Goal: Navigation & Orientation: Find specific page/section

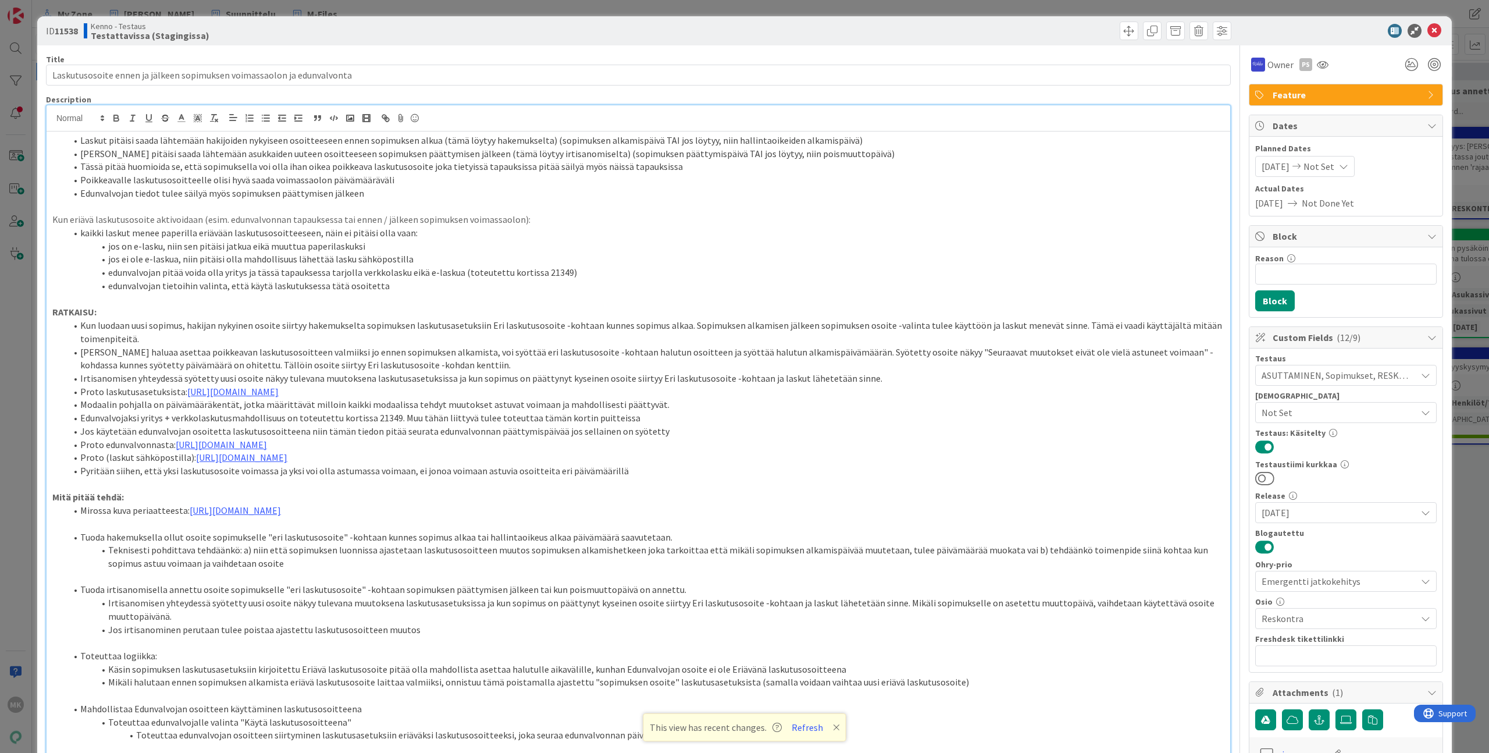
scroll to position [19219, 447]
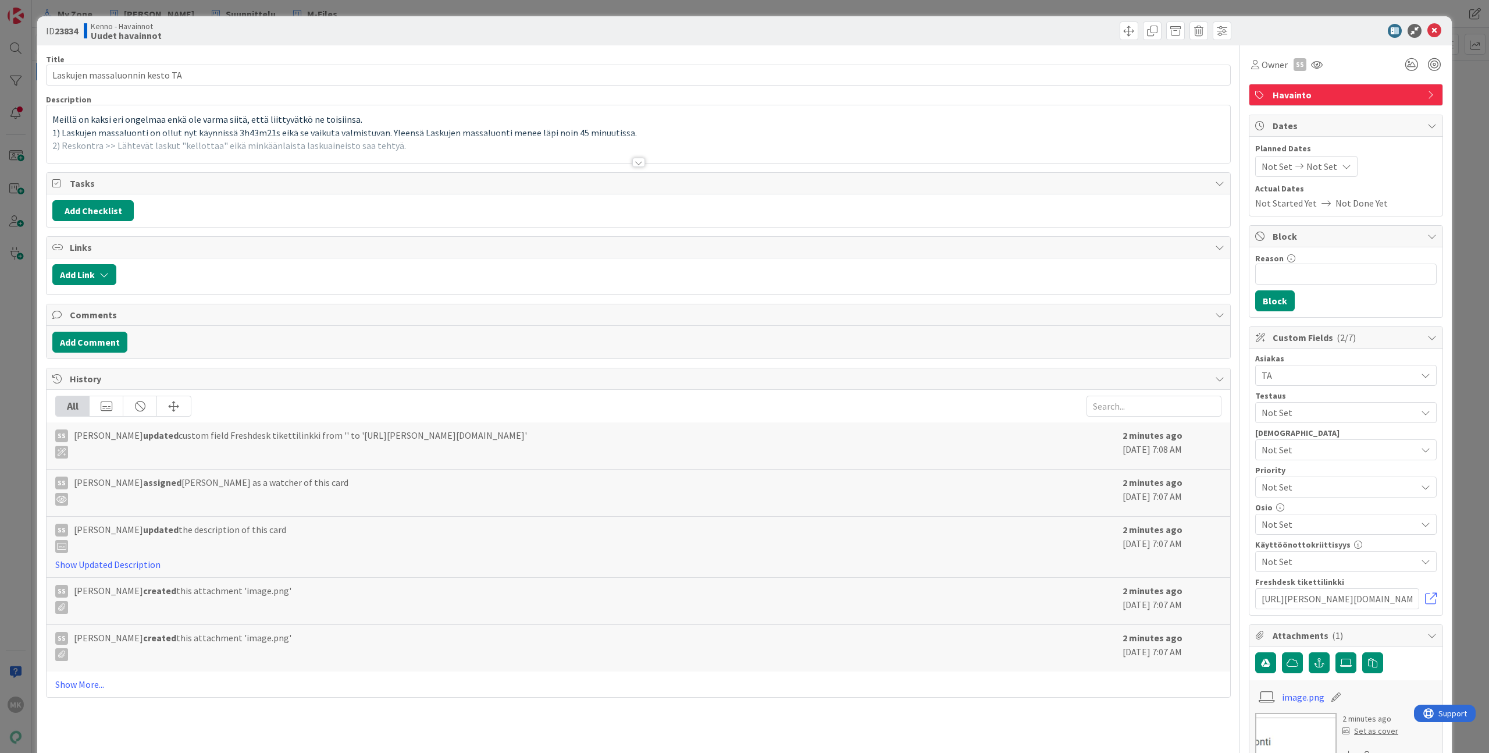
click at [345, 162] on div at bounding box center [639, 148] width 1184 height 30
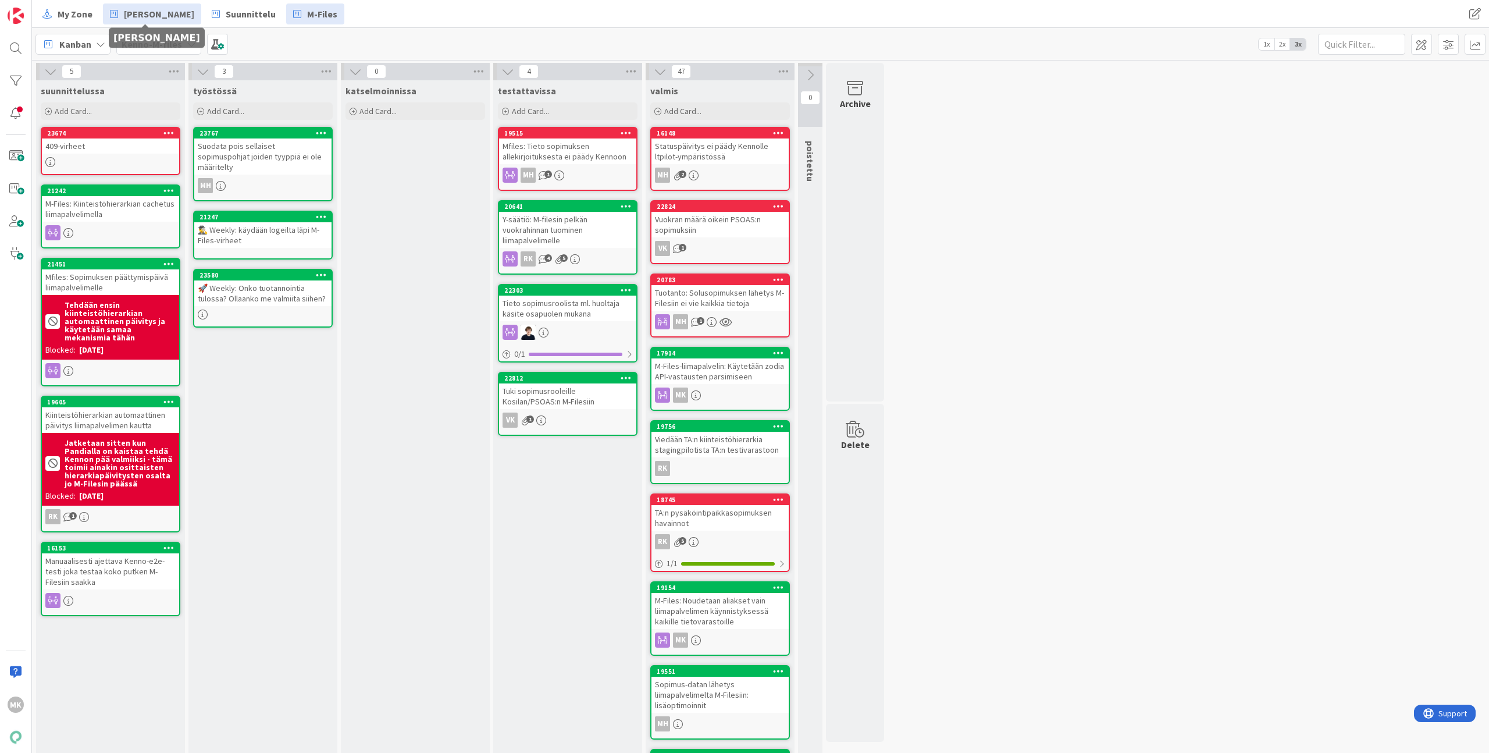
click at [129, 13] on span "[PERSON_NAME]" at bounding box center [159, 14] width 70 height 14
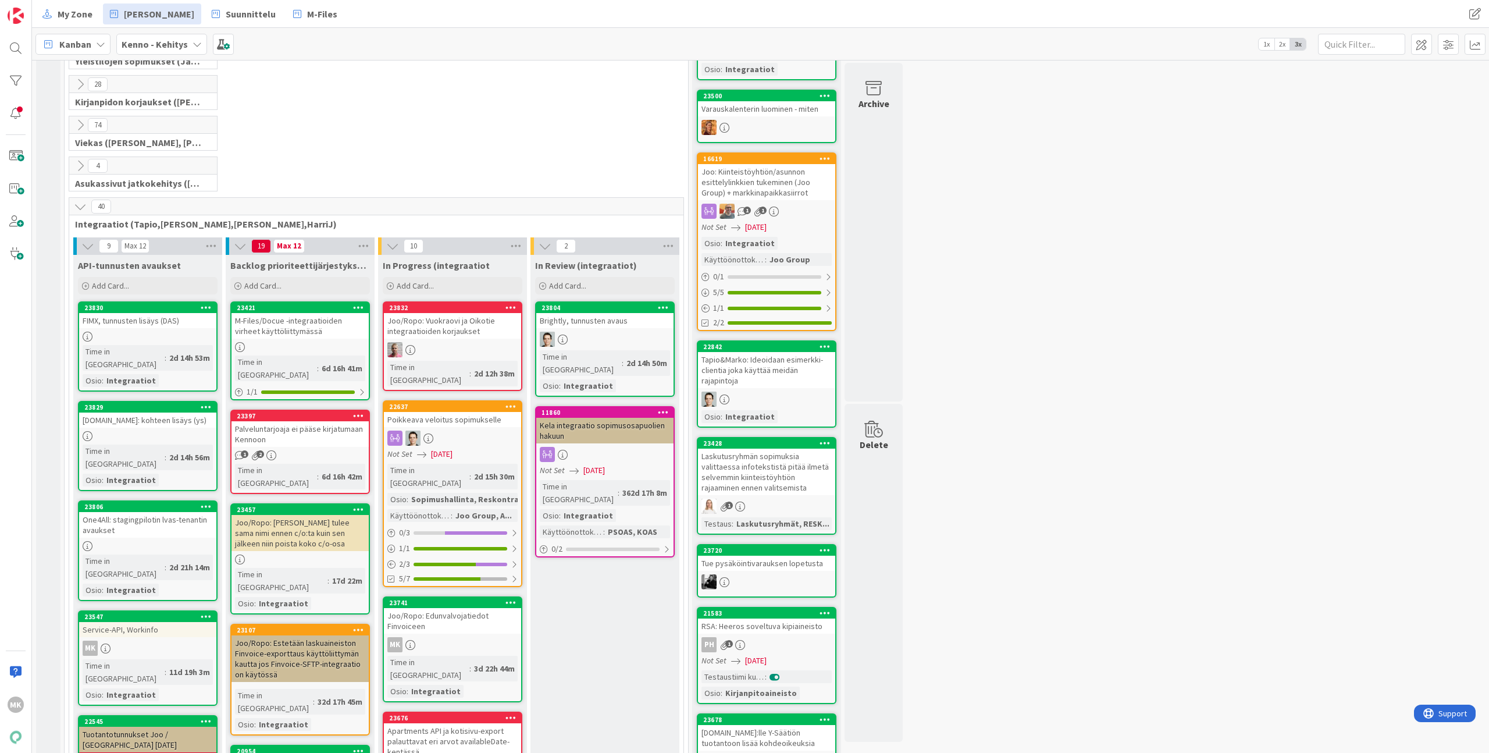
scroll to position [290, 0]
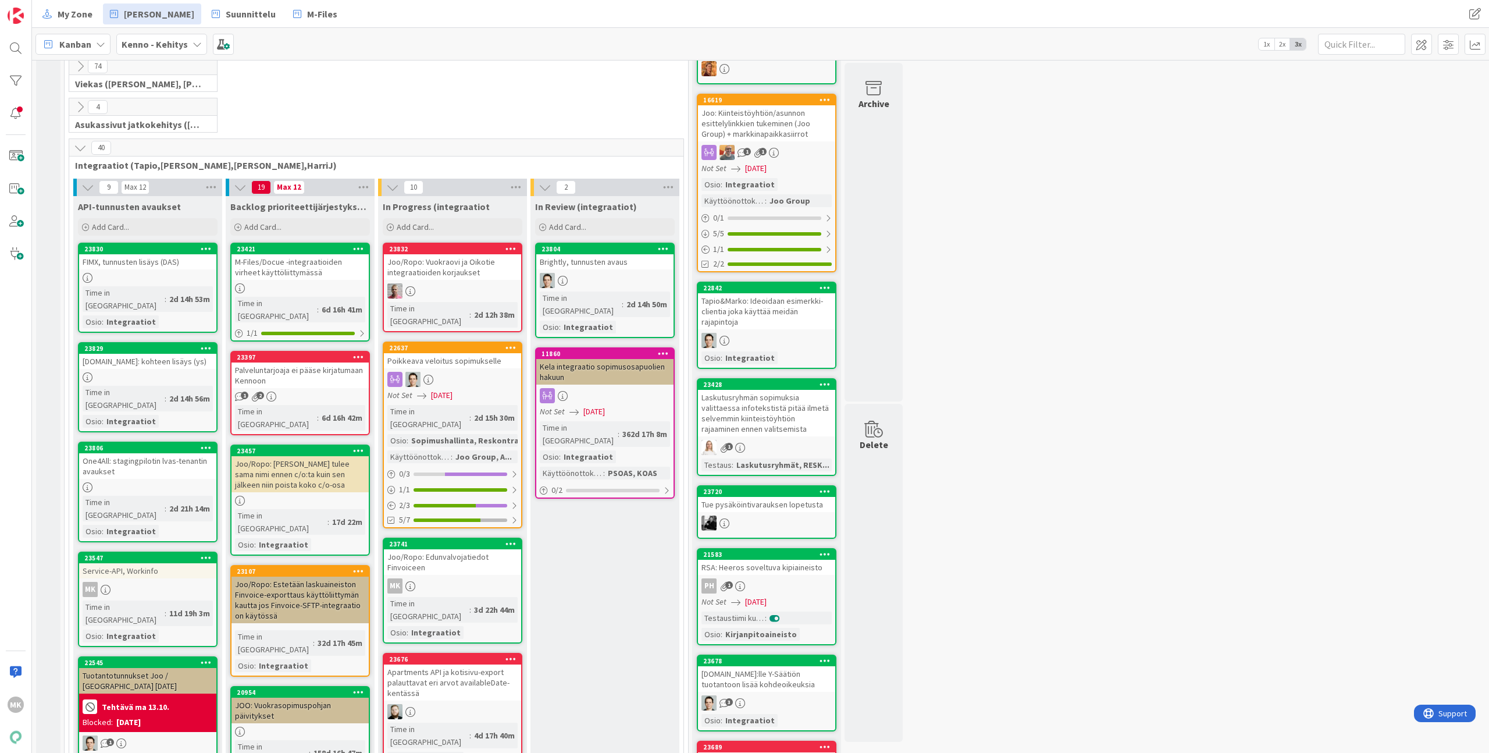
click at [323, 273] on div "M-Files/Docue -integraatioiden virheet käyttöliittymässä" at bounding box center [300, 267] width 137 height 26
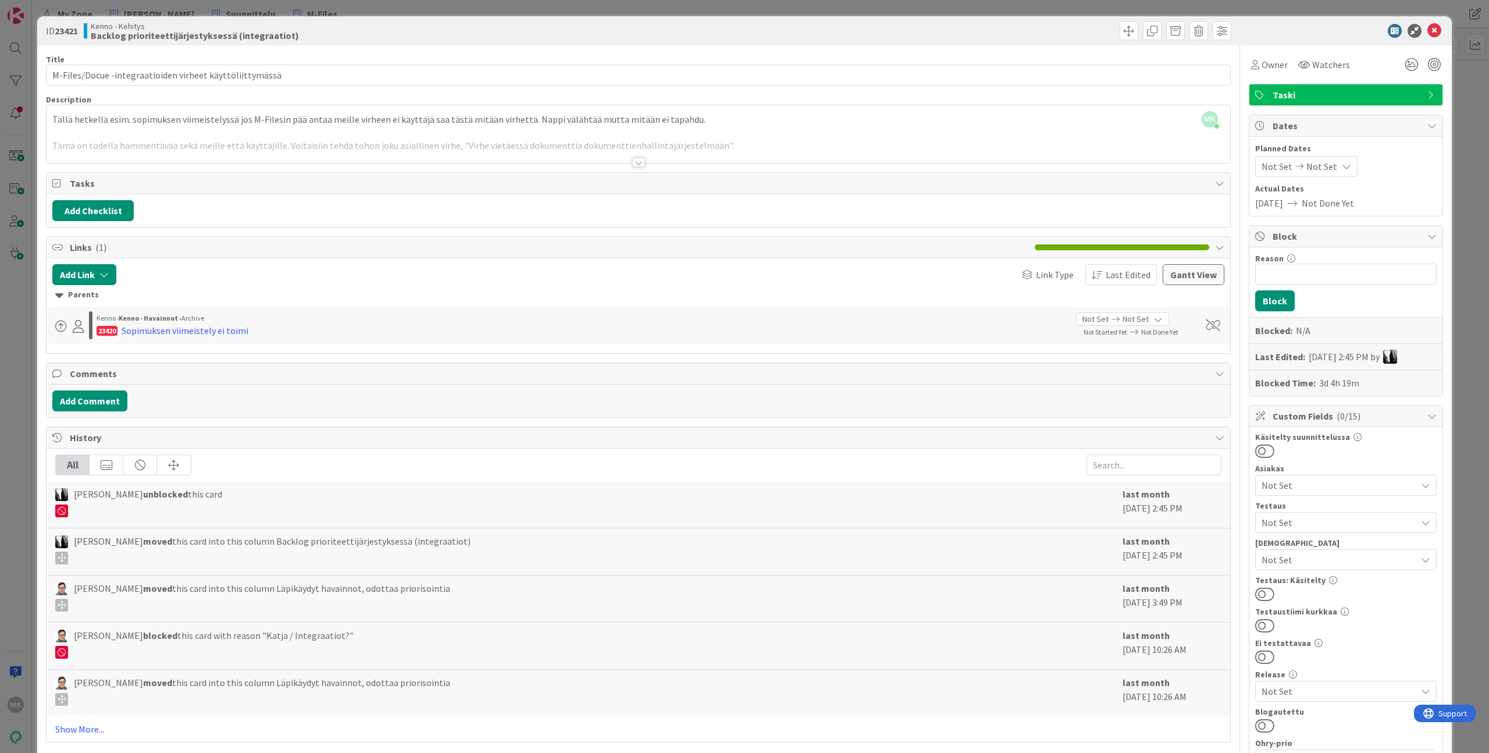
click at [28, 345] on div "ID 23421 Kenno - Kehitys Backlog prioriteettijärjestyksessä (integraatiot) Titl…" at bounding box center [744, 376] width 1489 height 753
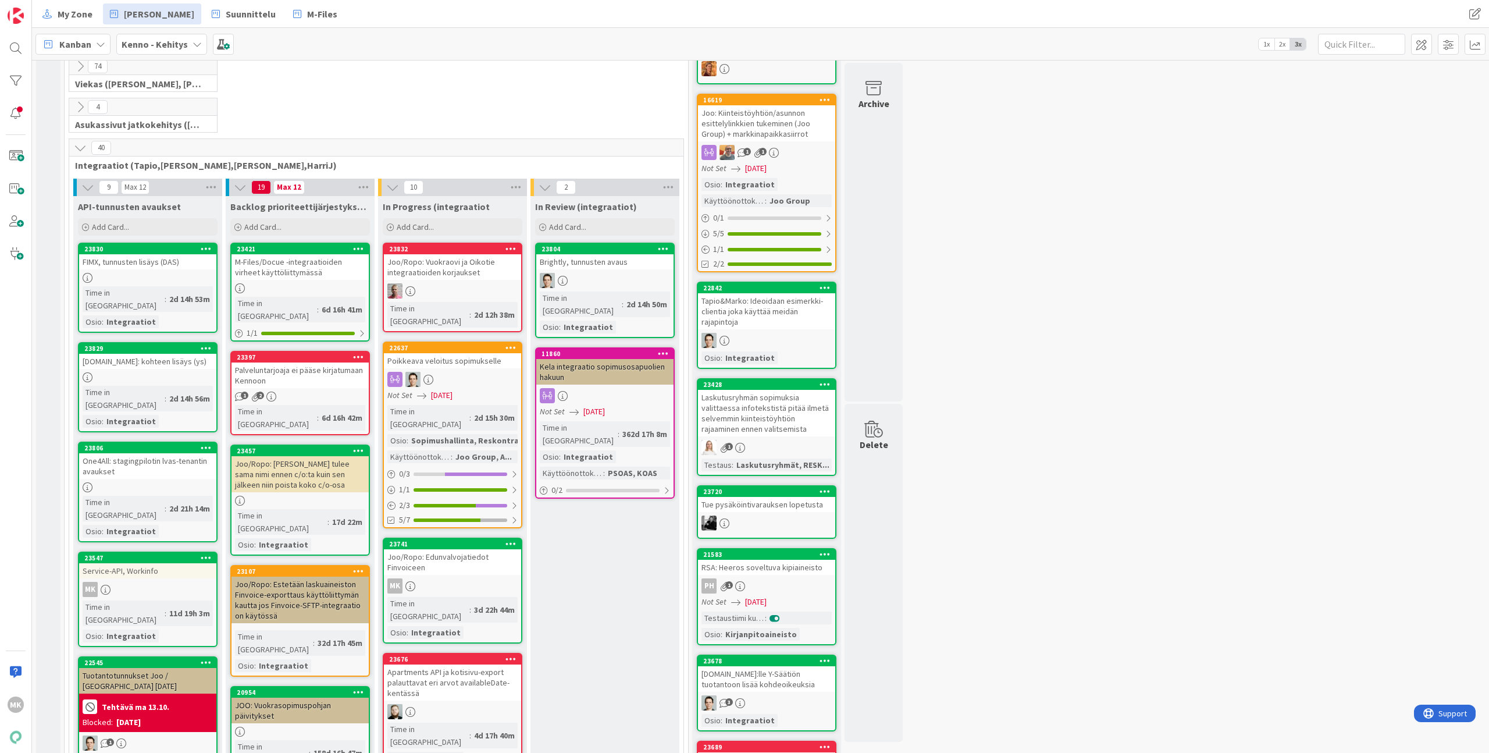
click at [313, 362] on div "Palveluntarjoaja ei pääse kirjatumaan Kennoon" at bounding box center [300, 375] width 137 height 26
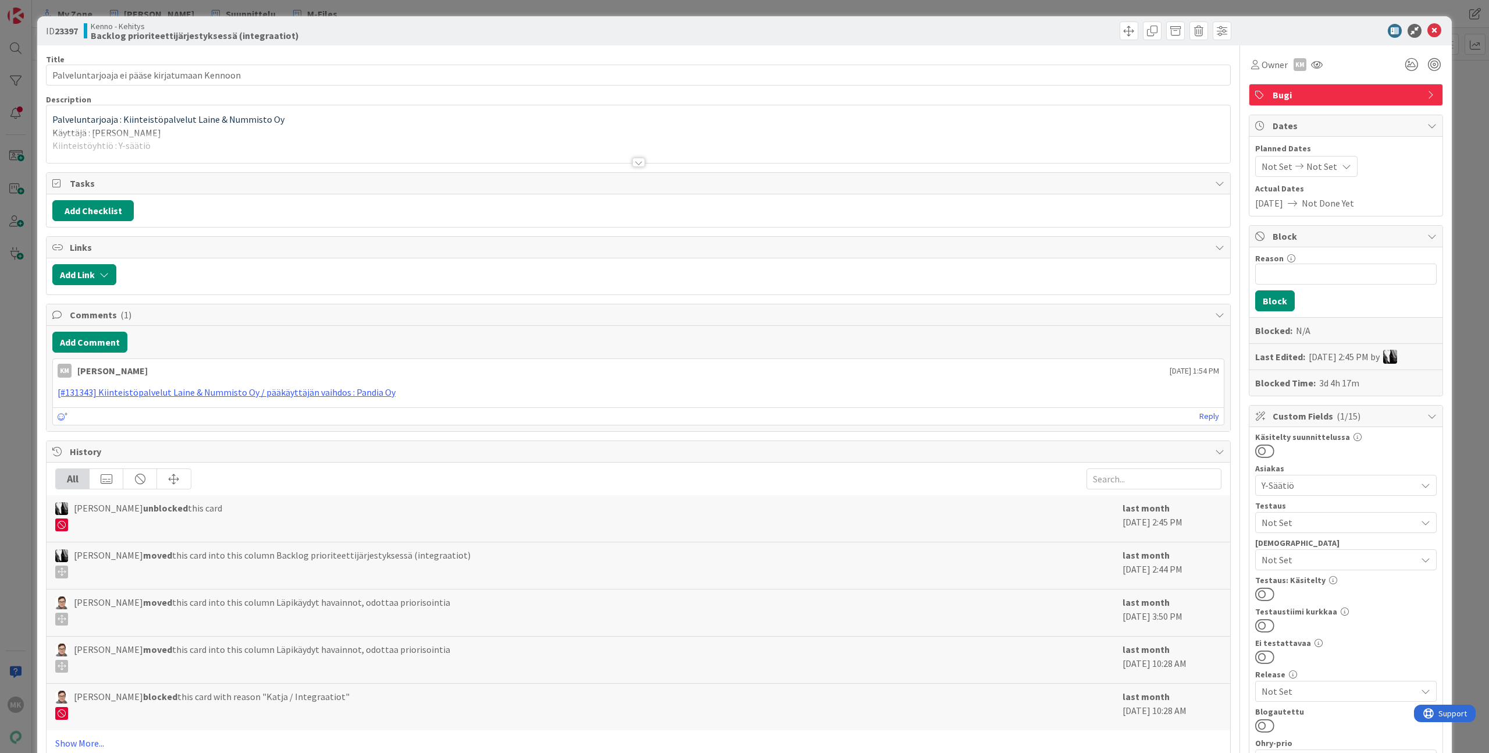
click at [322, 152] on div at bounding box center [639, 148] width 1184 height 30
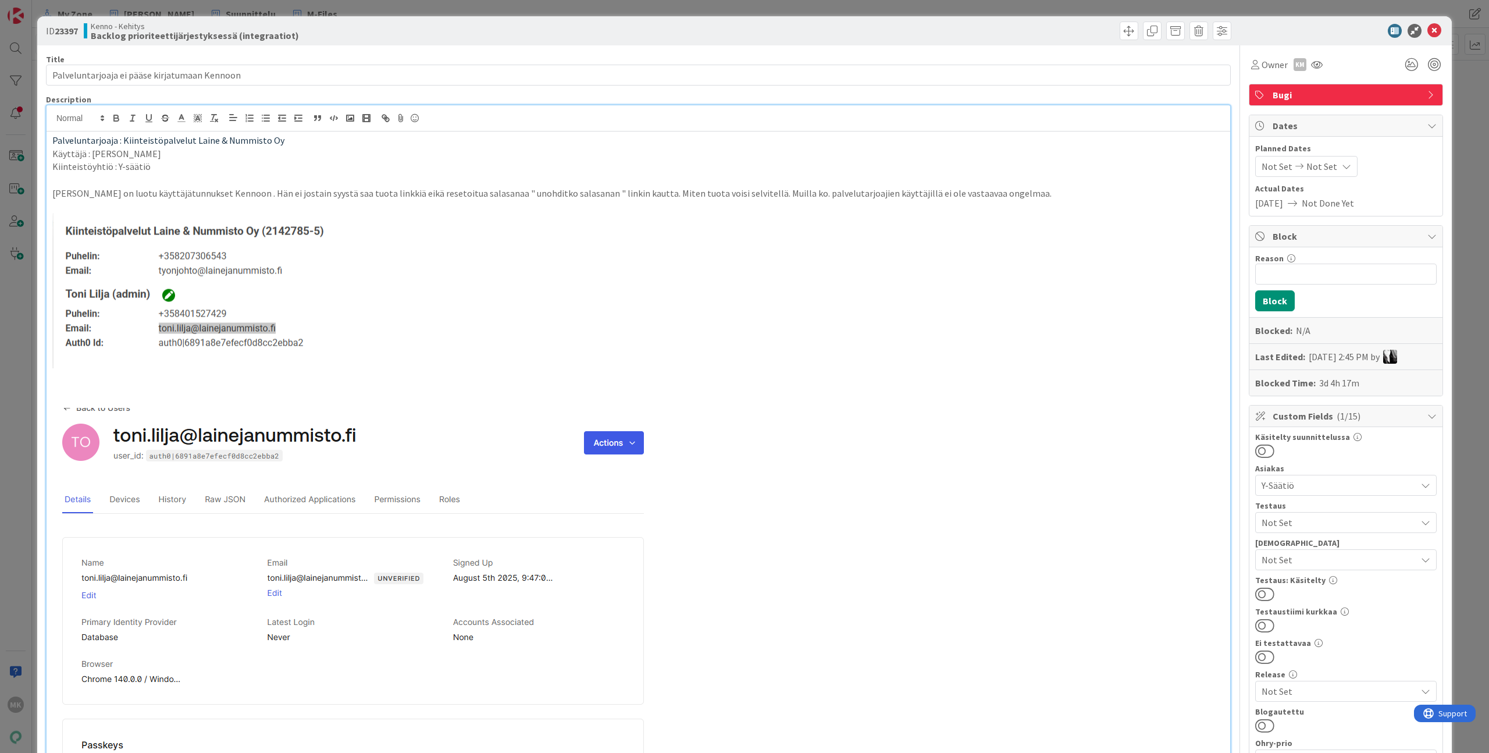
click at [196, 8] on div "ID 23397 Kenno - Kehitys Backlog prioriteettijärjestyksessä (integraatiot) Titl…" at bounding box center [744, 376] width 1489 height 753
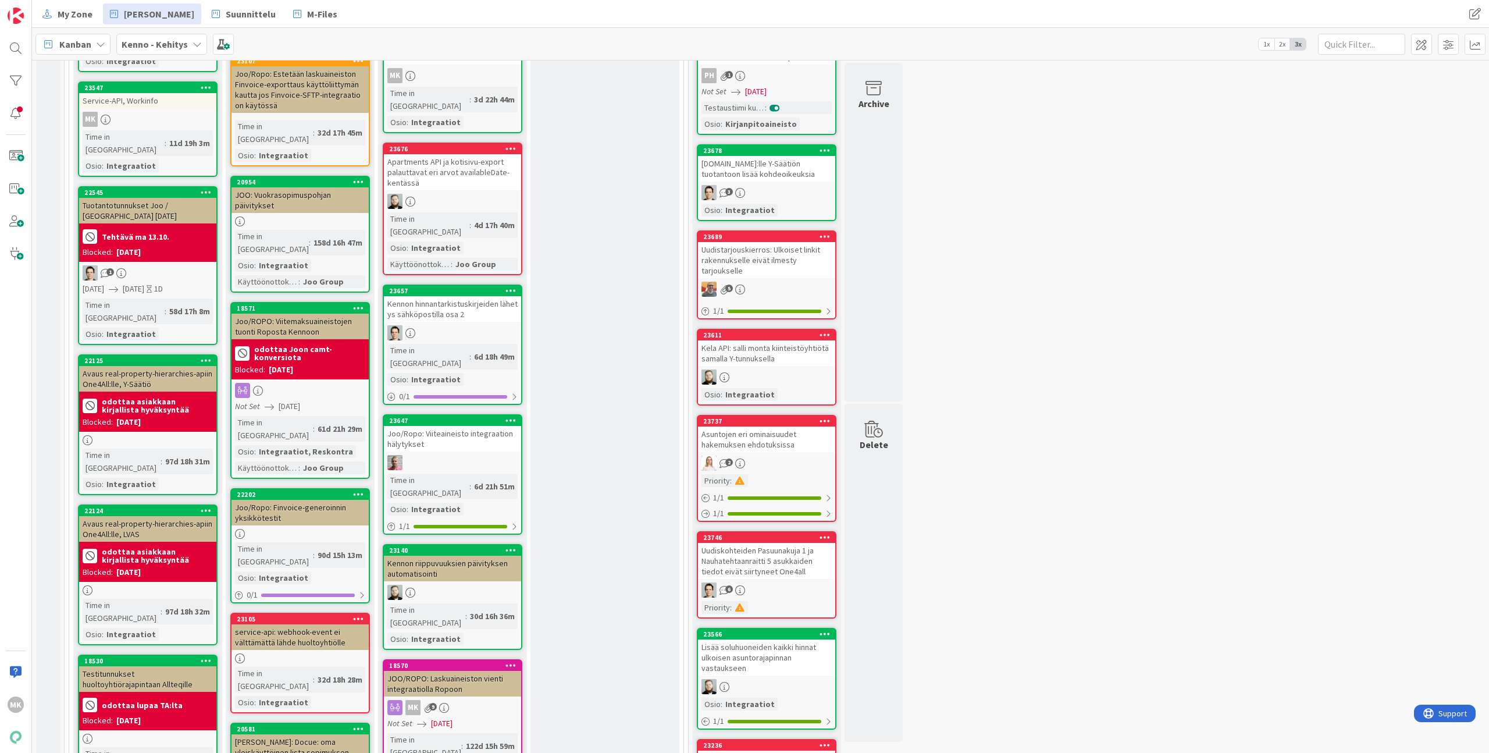
scroll to position [793, 0]
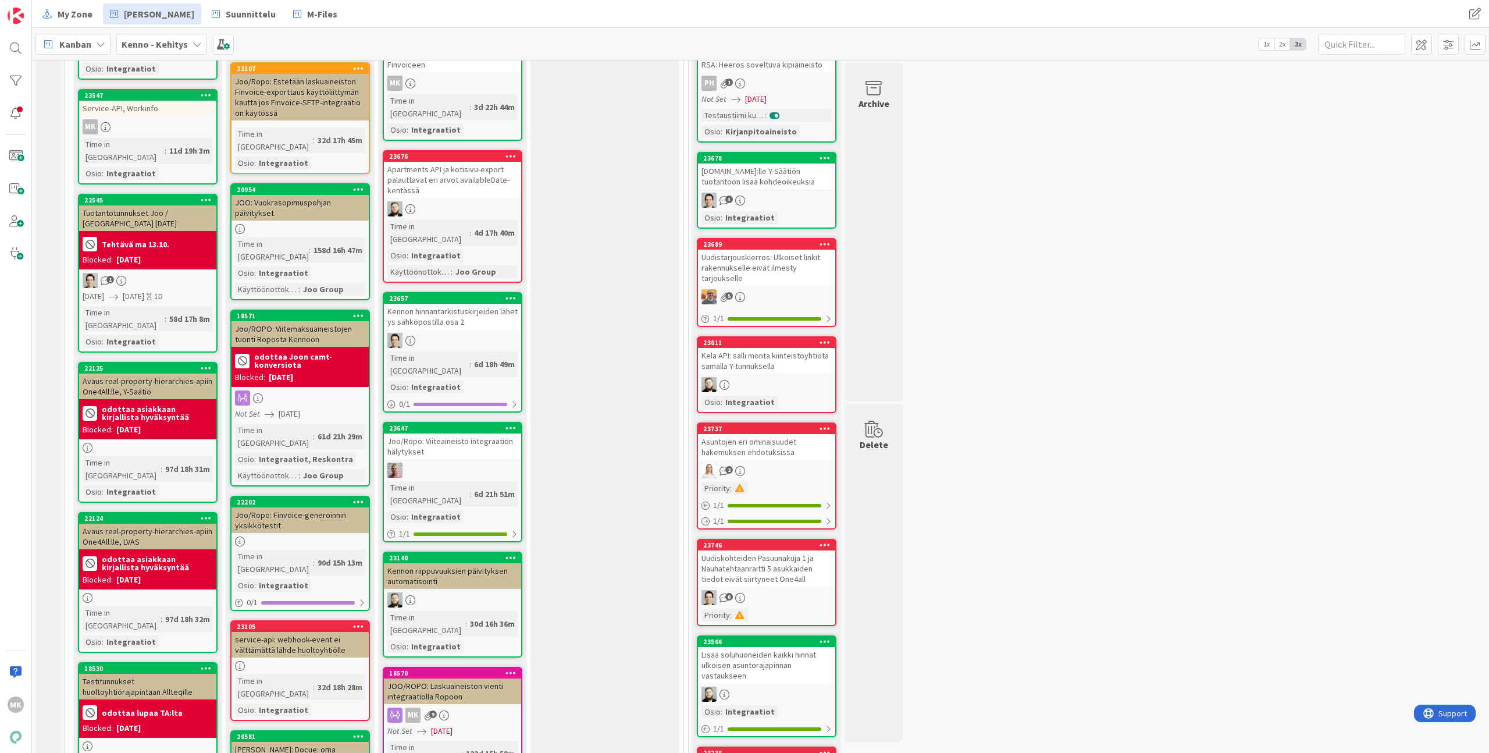
click at [509, 667] on div "18570 JOO/ROPO: Laskuaineiston vienti integraatiolla Ropoon MK 9 Not Set 09/30/…" at bounding box center [453, 758] width 140 height 183
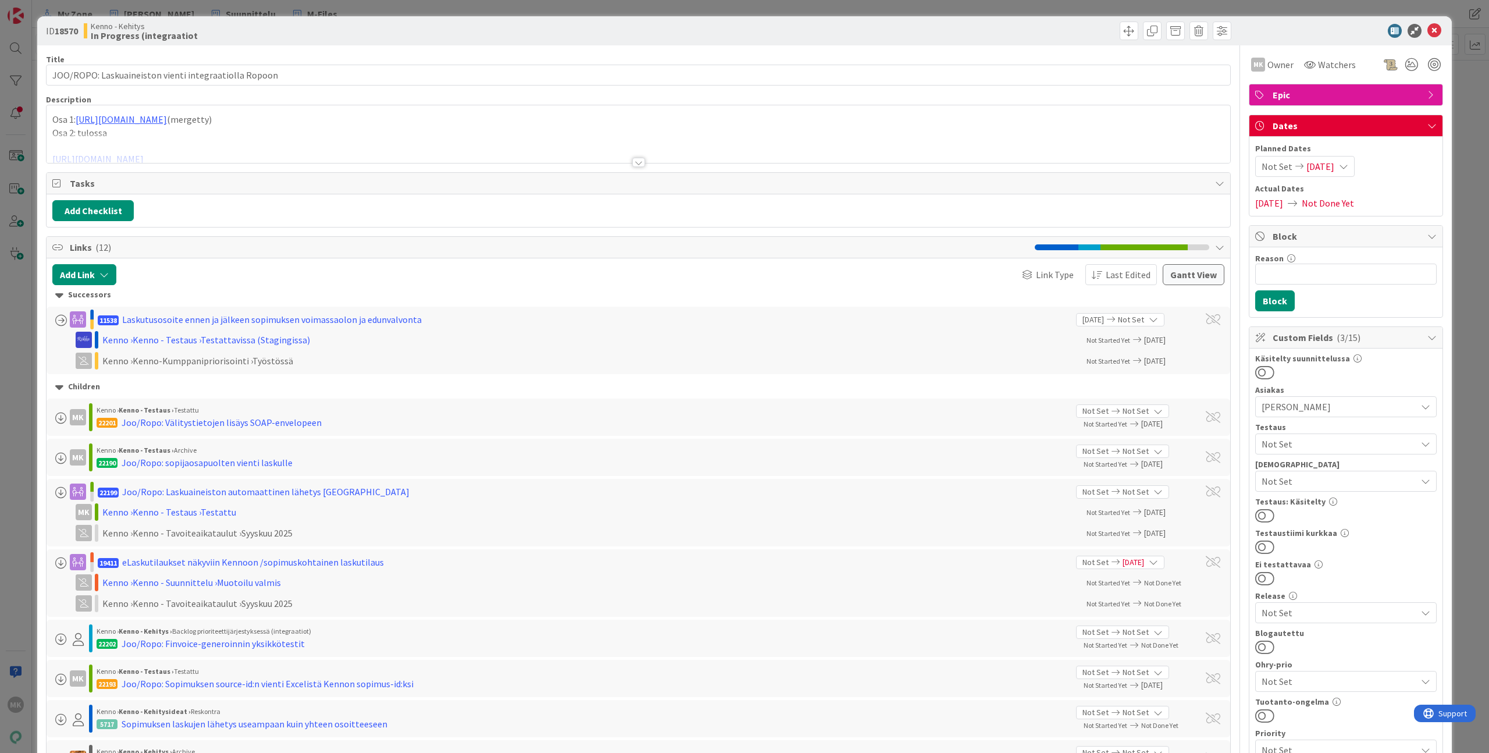
click at [700, 158] on div at bounding box center [639, 148] width 1184 height 30
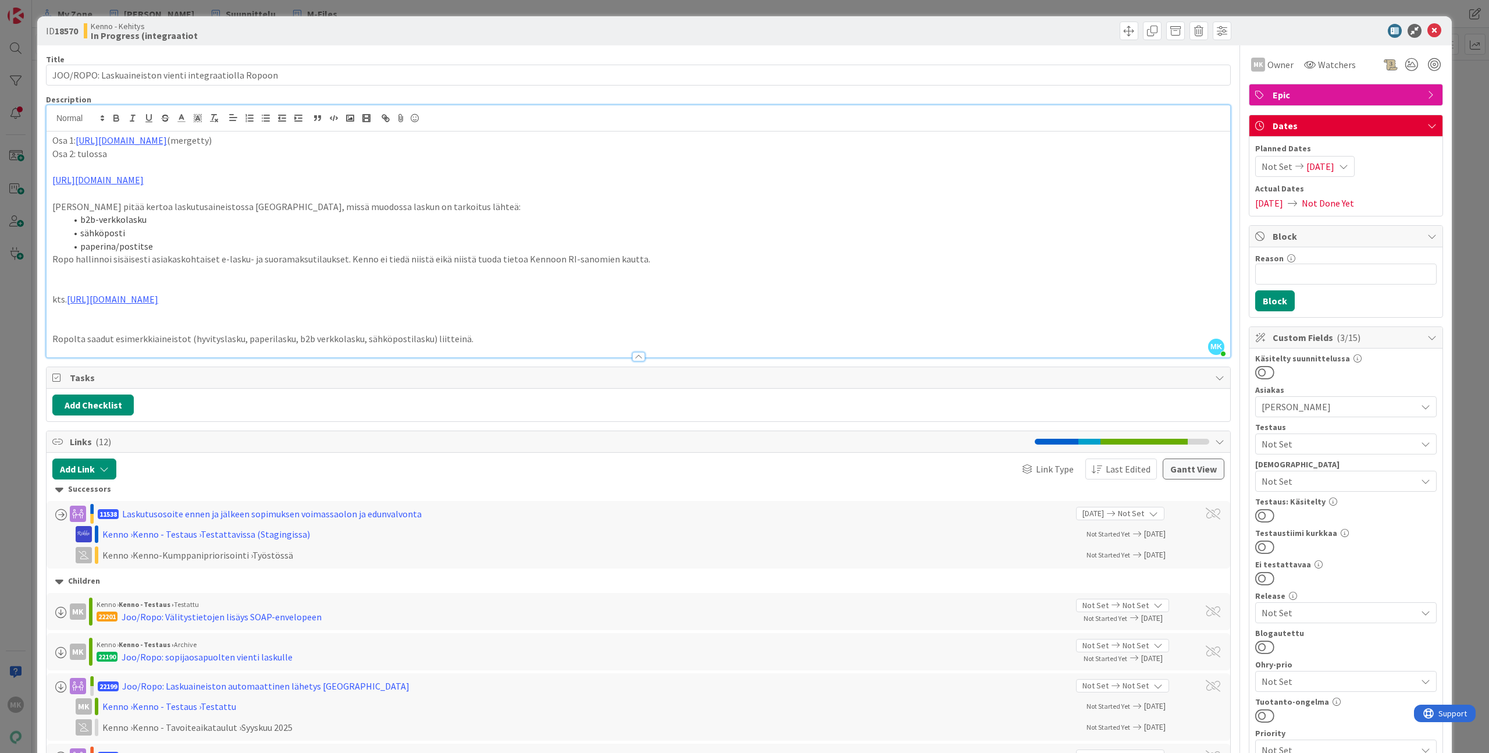
click at [426, 16] on div "ID 18570 Kenno - Kehitys In Progress (integraatiot Title 53 / 128 JOO/ROPO: Las…" at bounding box center [744, 376] width 1489 height 753
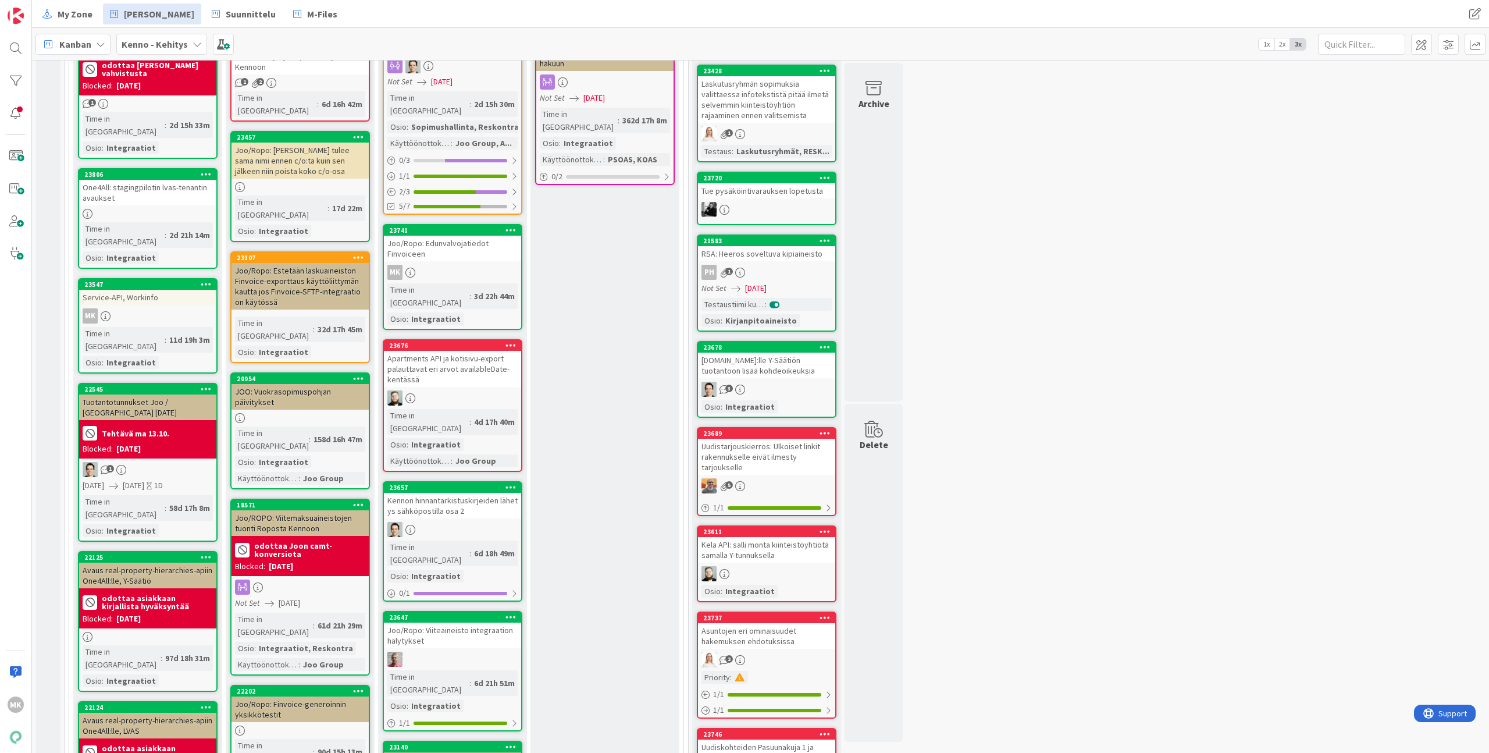
scroll to position [596, 0]
